Goal: Download file/media

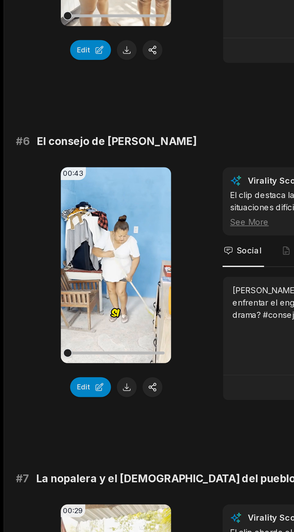
scroll to position [711, 0]
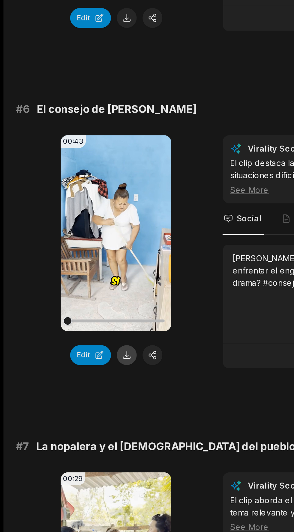
click at [69, 367] on button at bounding box center [65, 372] width 10 height 10
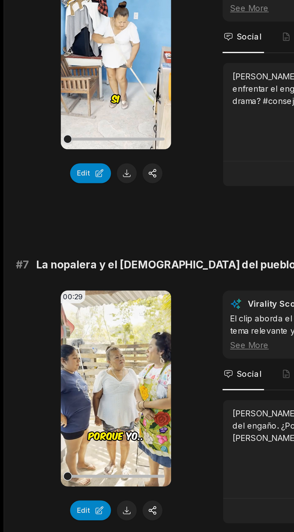
scroll to position [745, 0]
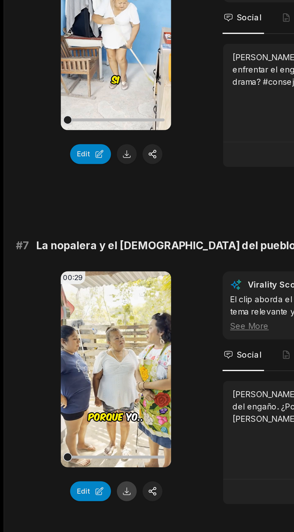
click at [68, 506] on button at bounding box center [65, 511] width 10 height 10
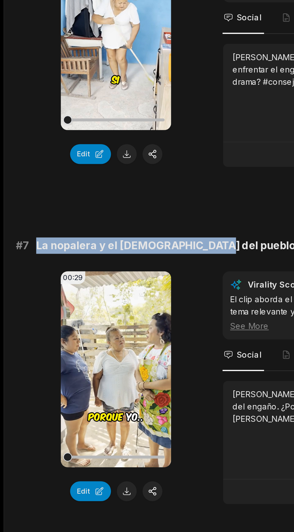
copy div "La nopalera y el [DEMOGRAPHIC_DATA] del pueblo"
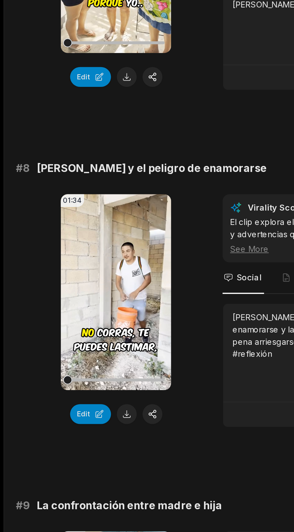
scroll to position [958, 0]
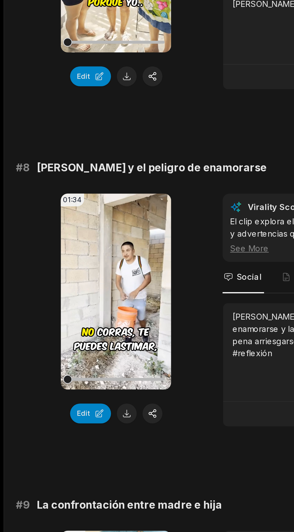
click at [69, 466] on div "Edit" at bounding box center [59, 471] width 57 height 10
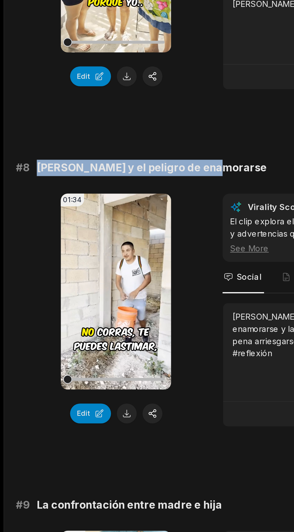
copy span "[PERSON_NAME] y el peligro de enamorarse"
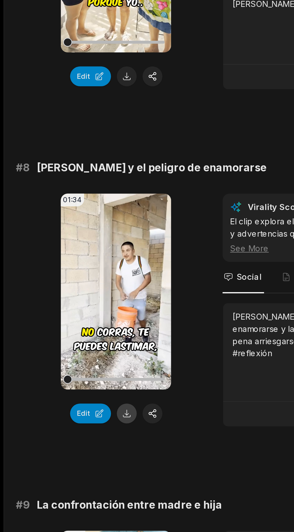
click at [66, 466] on button at bounding box center [65, 471] width 10 height 10
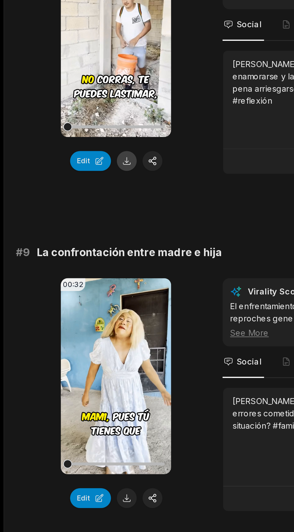
scroll to position [1109, 0]
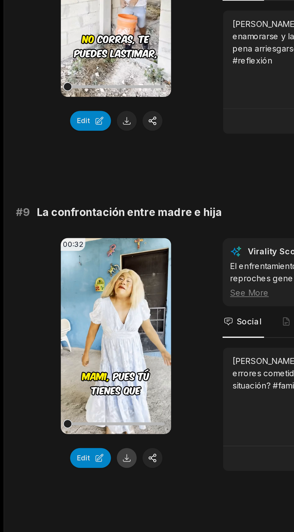
click at [64, 489] on button at bounding box center [65, 494] width 10 height 10
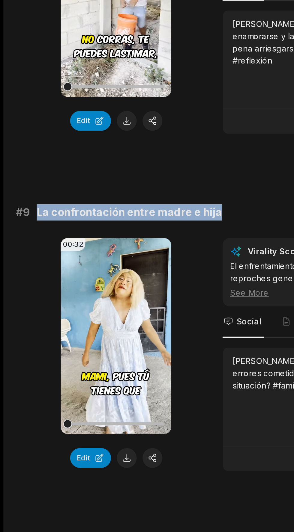
copy span "La confrontación entre madre e hija"
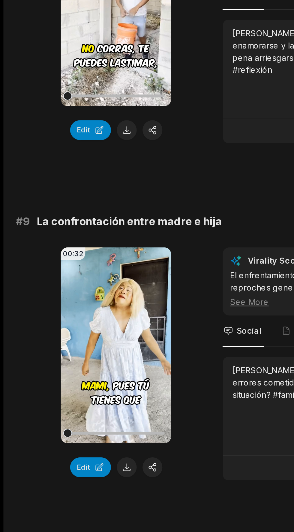
scroll to position [1298, 0]
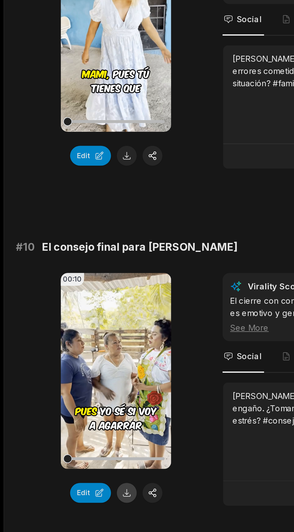
click at [68, 473] on button at bounding box center [65, 478] width 10 height 10
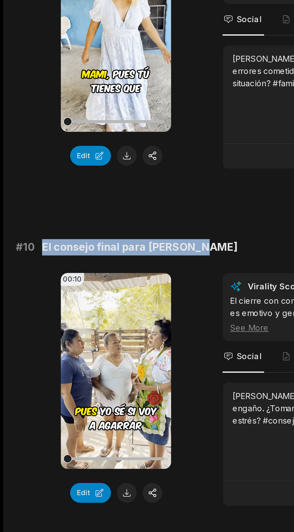
copy span "El consejo final para [PERSON_NAME]"
